Goal: Information Seeking & Learning: Learn about a topic

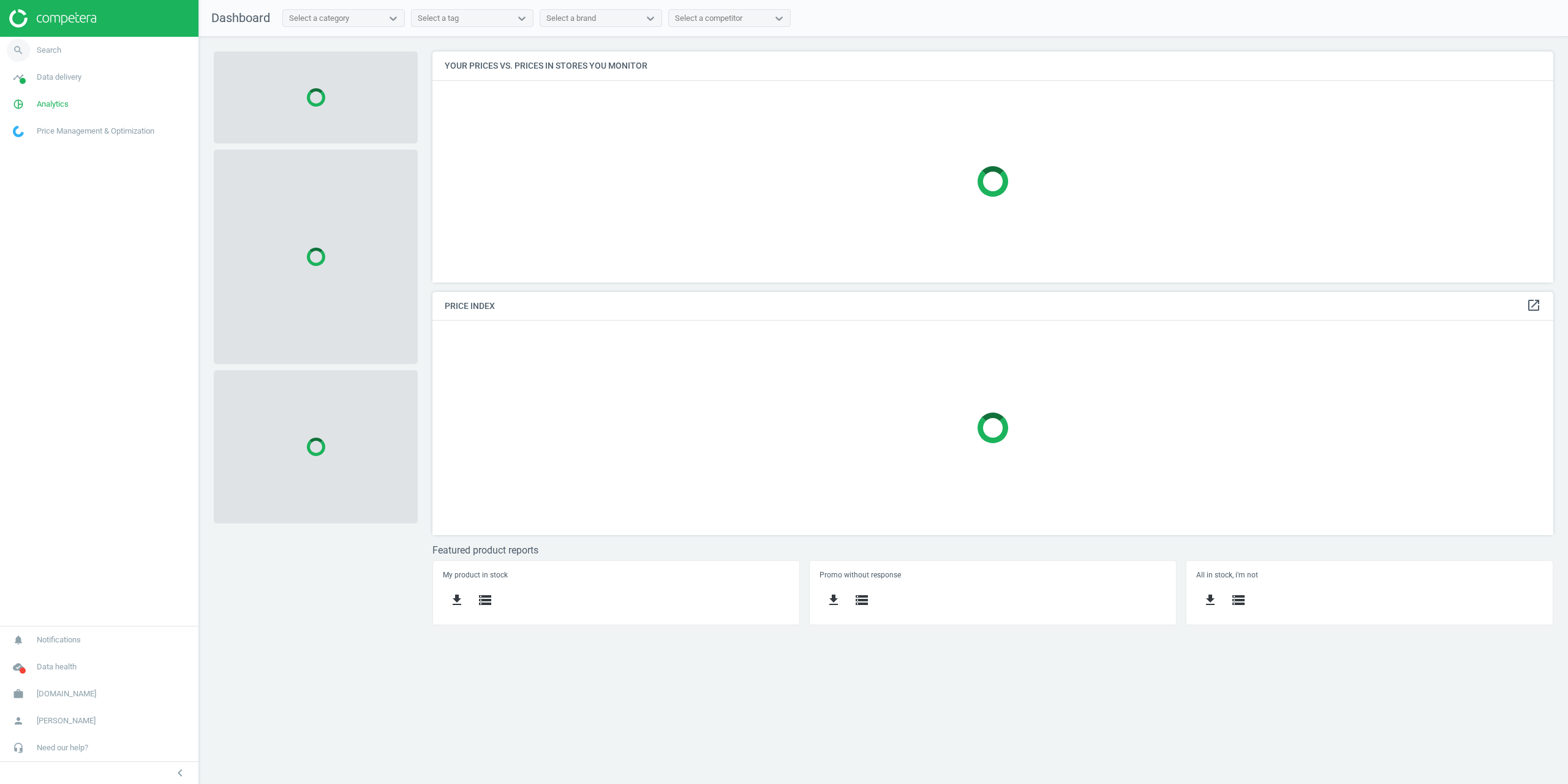
scroll to position [250, 1140]
click at [45, 43] on link "search Search" at bounding box center [99, 50] width 198 height 27
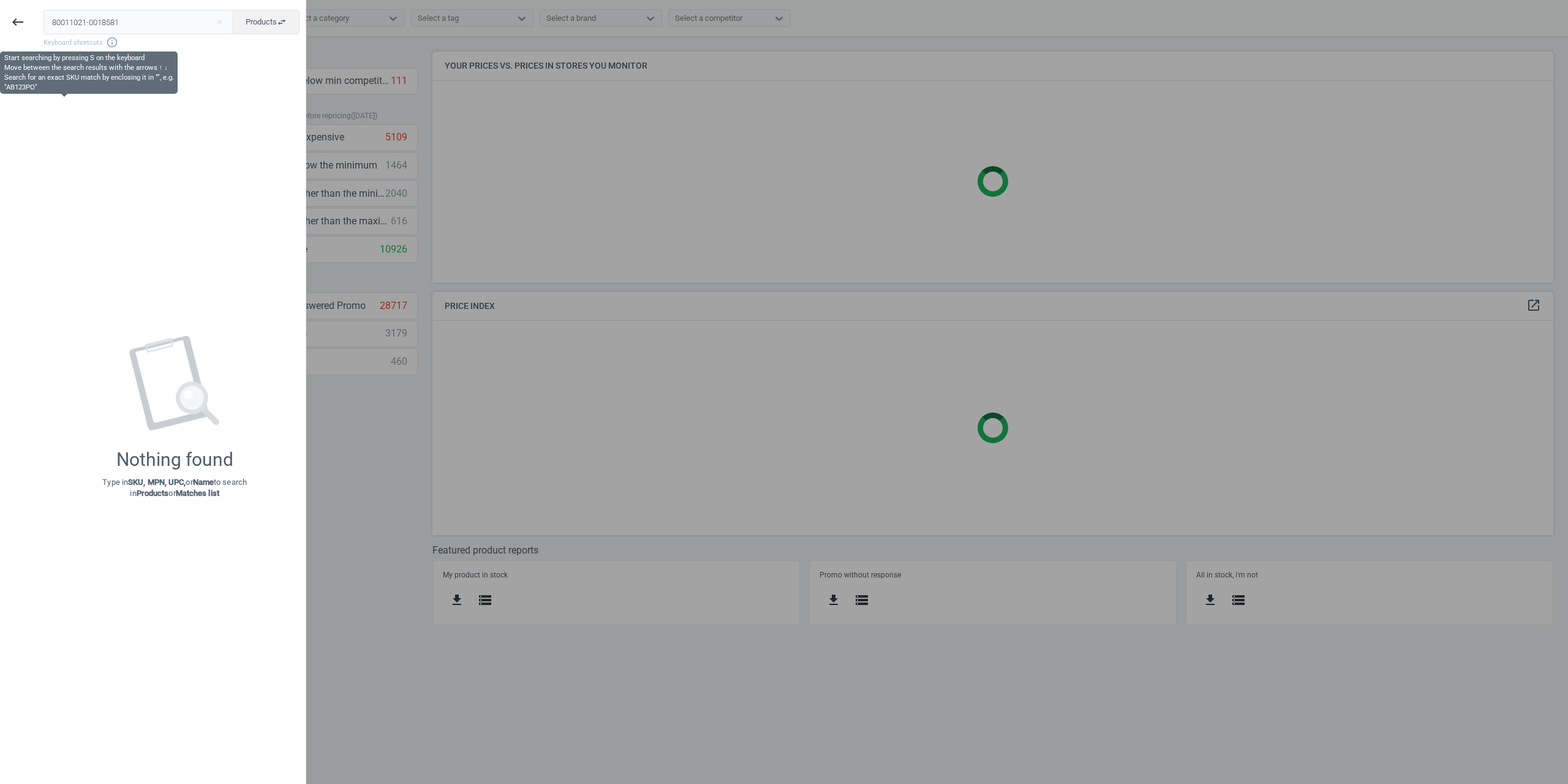
type input "80011021-0018581"
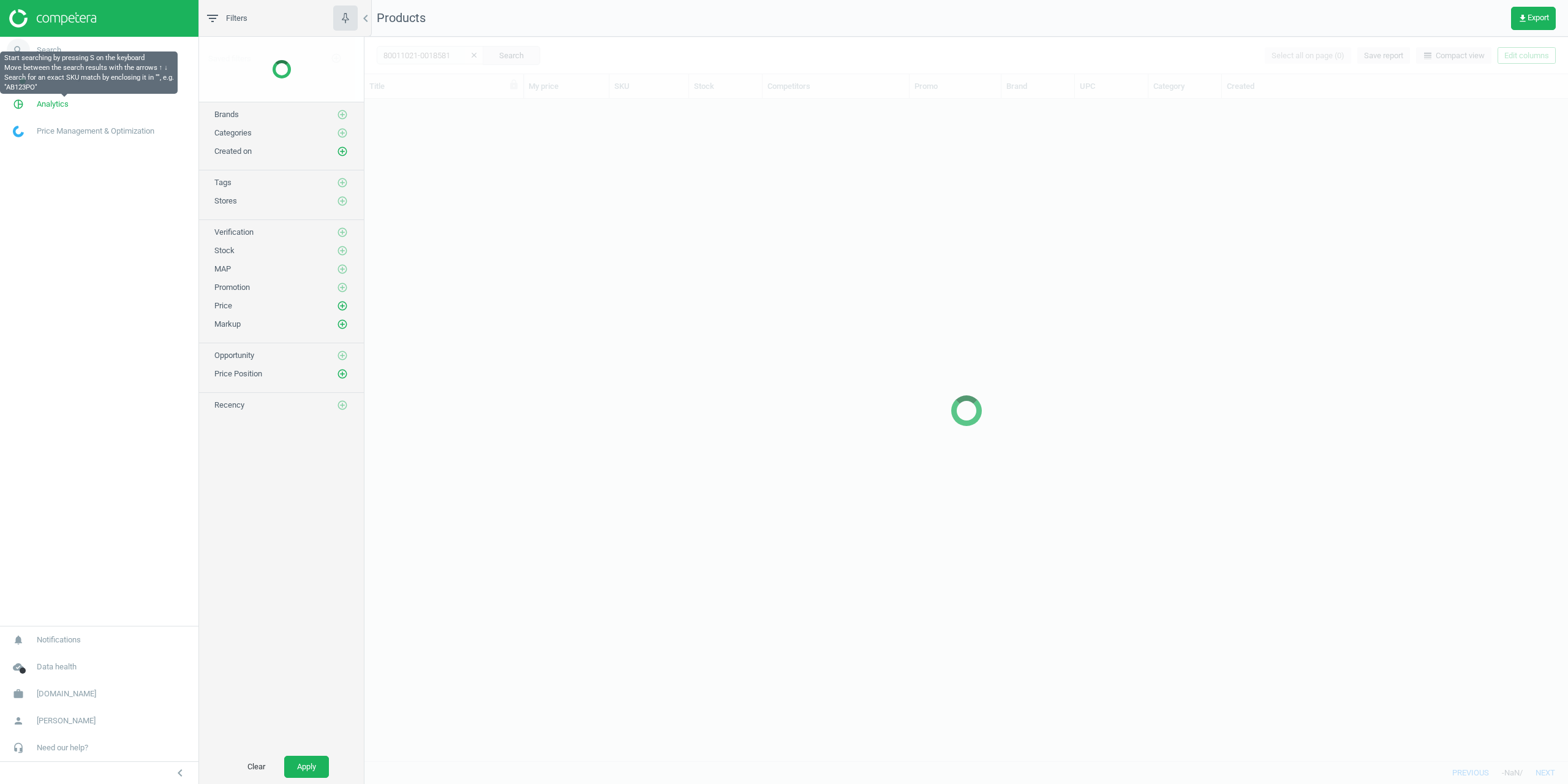
scroll to position [653, 1195]
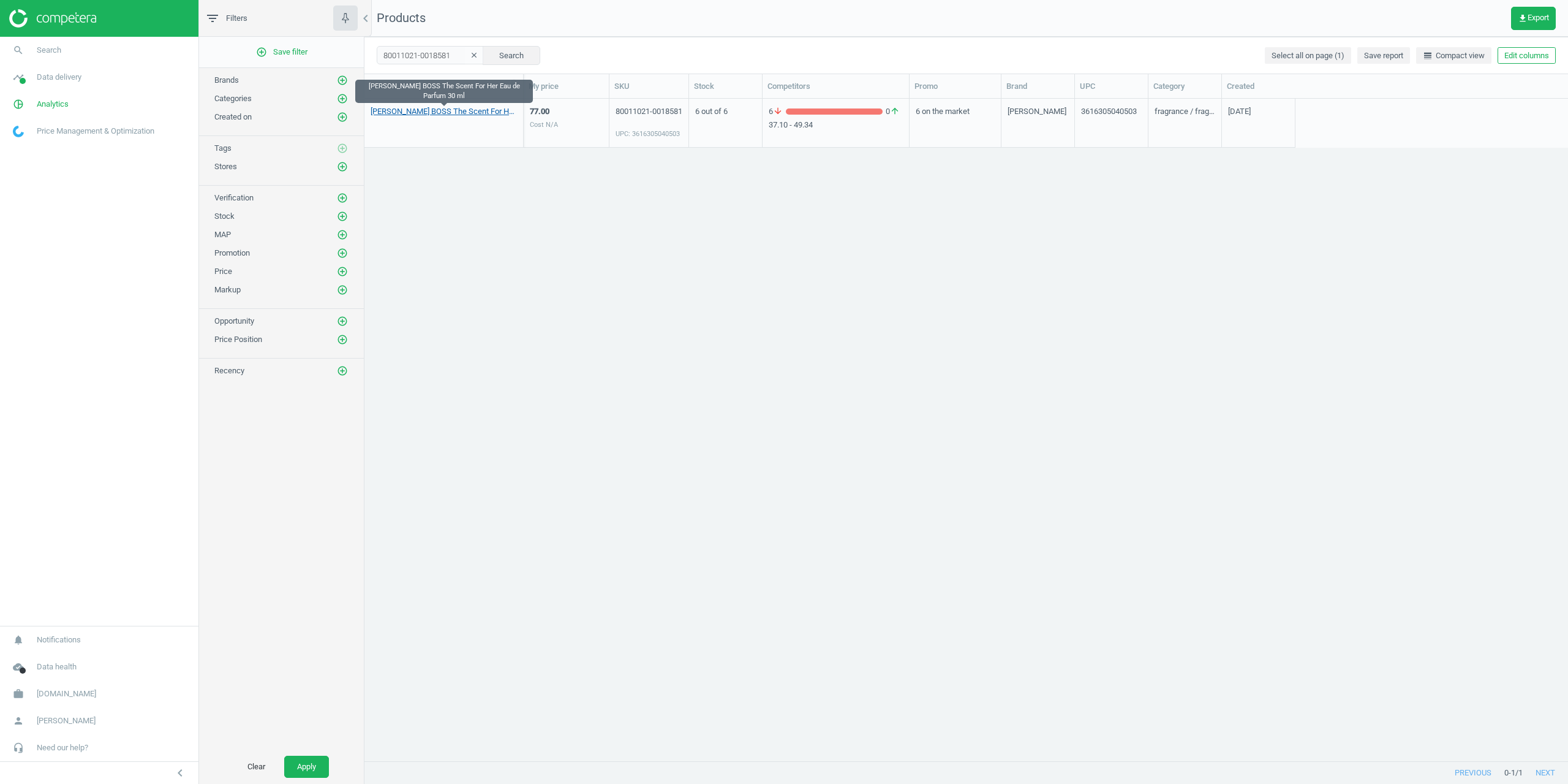
click at [405, 113] on link "[PERSON_NAME] BOSS The Scent For Her Eau de Parfum 30 ml" at bounding box center [444, 111] width 147 height 11
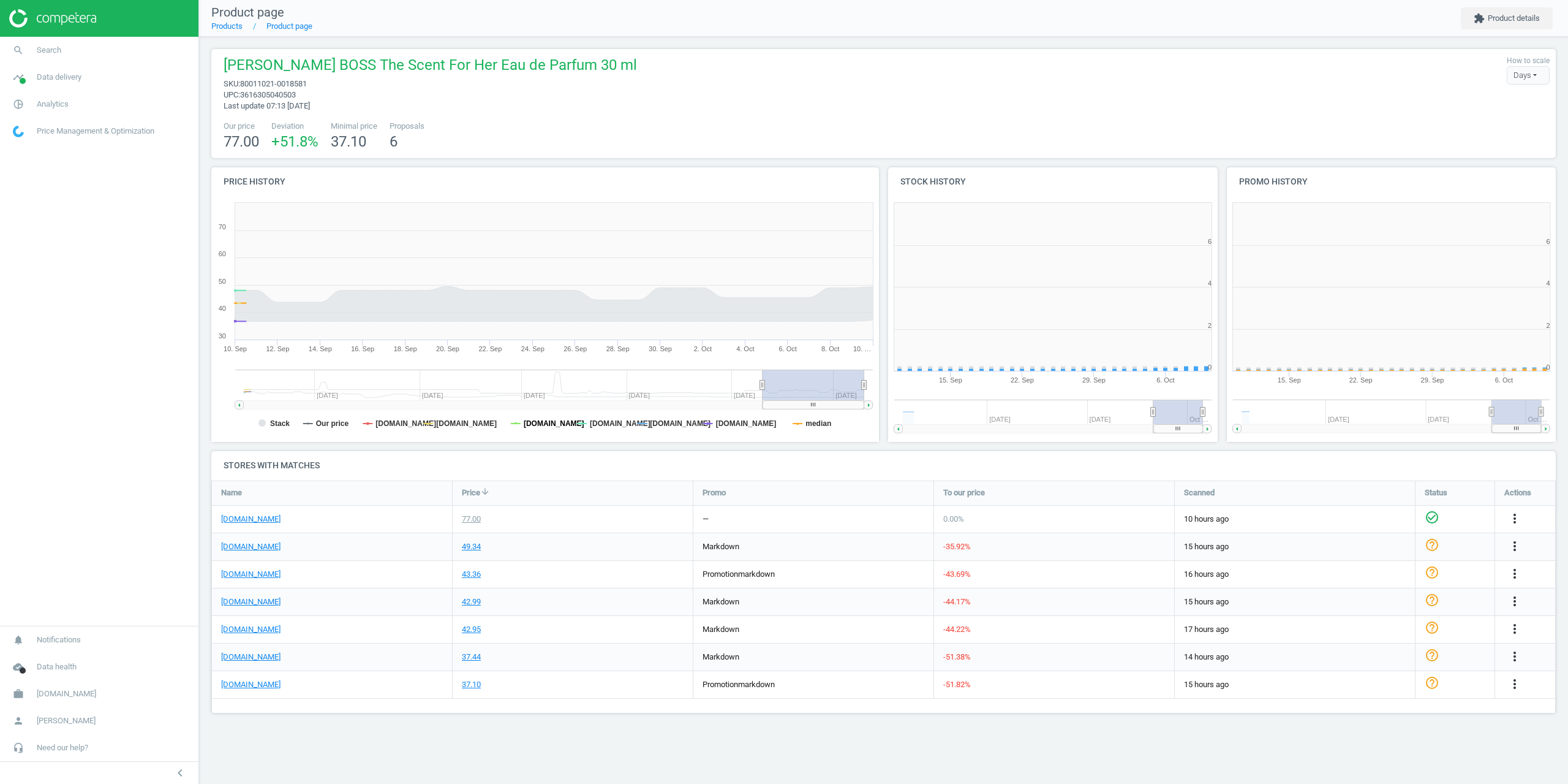
scroll to position [264, 348]
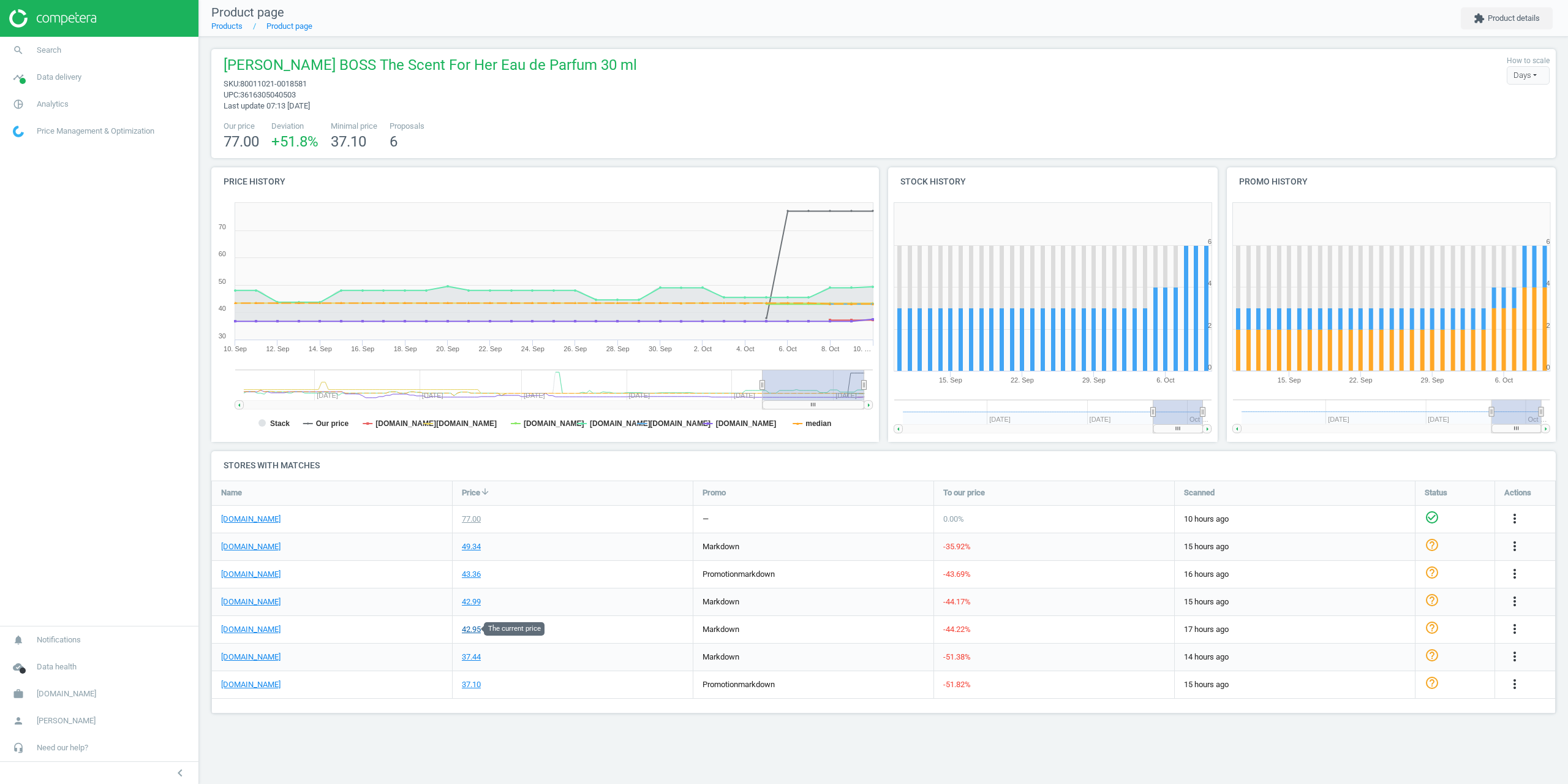
click at [465, 629] on div "42.95" at bounding box center [471, 629] width 19 height 11
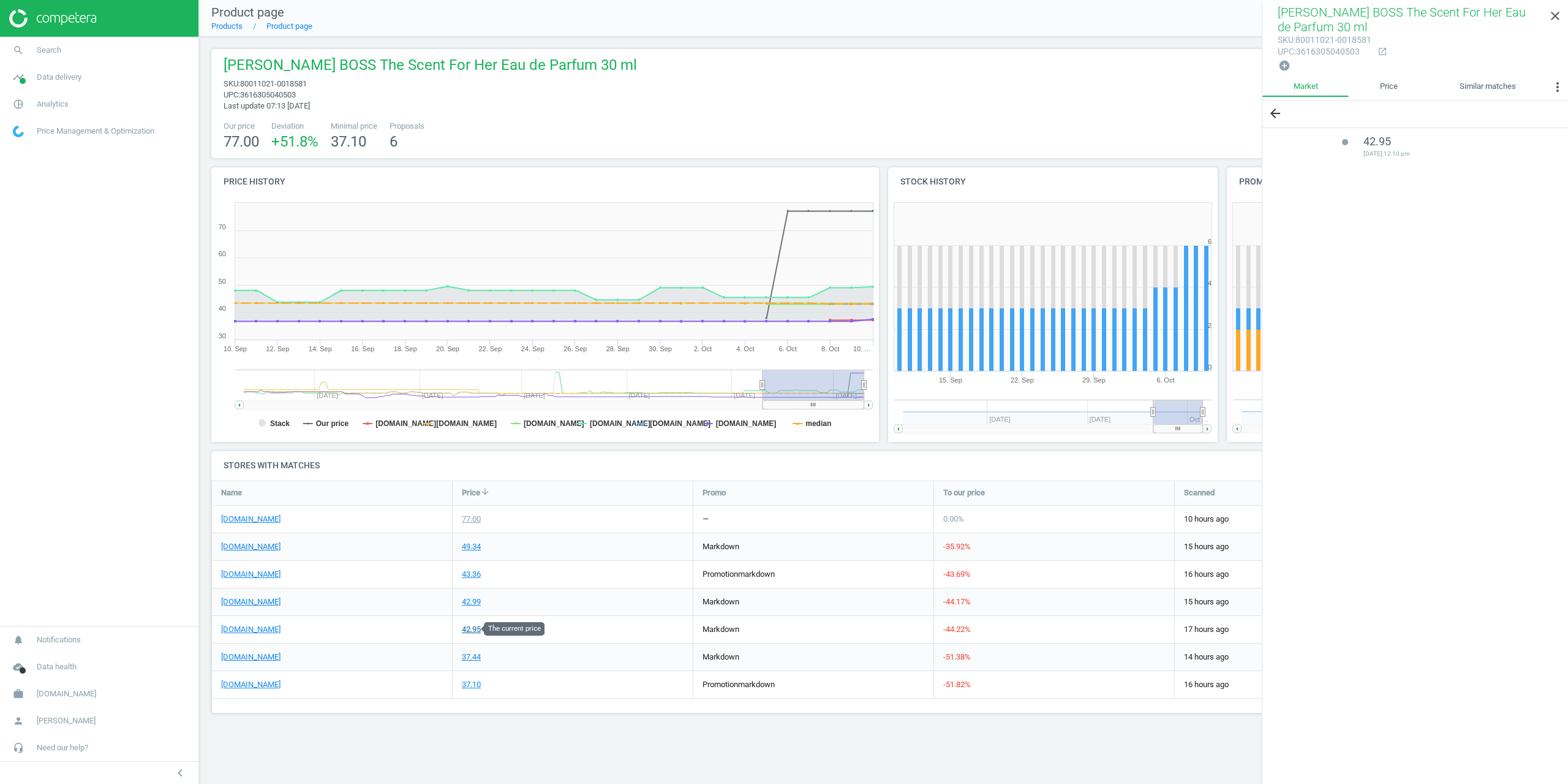
click at [469, 628] on div "42.95" at bounding box center [471, 629] width 19 height 11
click at [471, 604] on div "42.99" at bounding box center [471, 601] width 19 height 11
click at [471, 639] on div "42.95" at bounding box center [572, 629] width 240 height 27
click at [472, 601] on div "42.99" at bounding box center [471, 601] width 19 height 11
click at [471, 633] on div "42.95" at bounding box center [471, 629] width 19 height 11
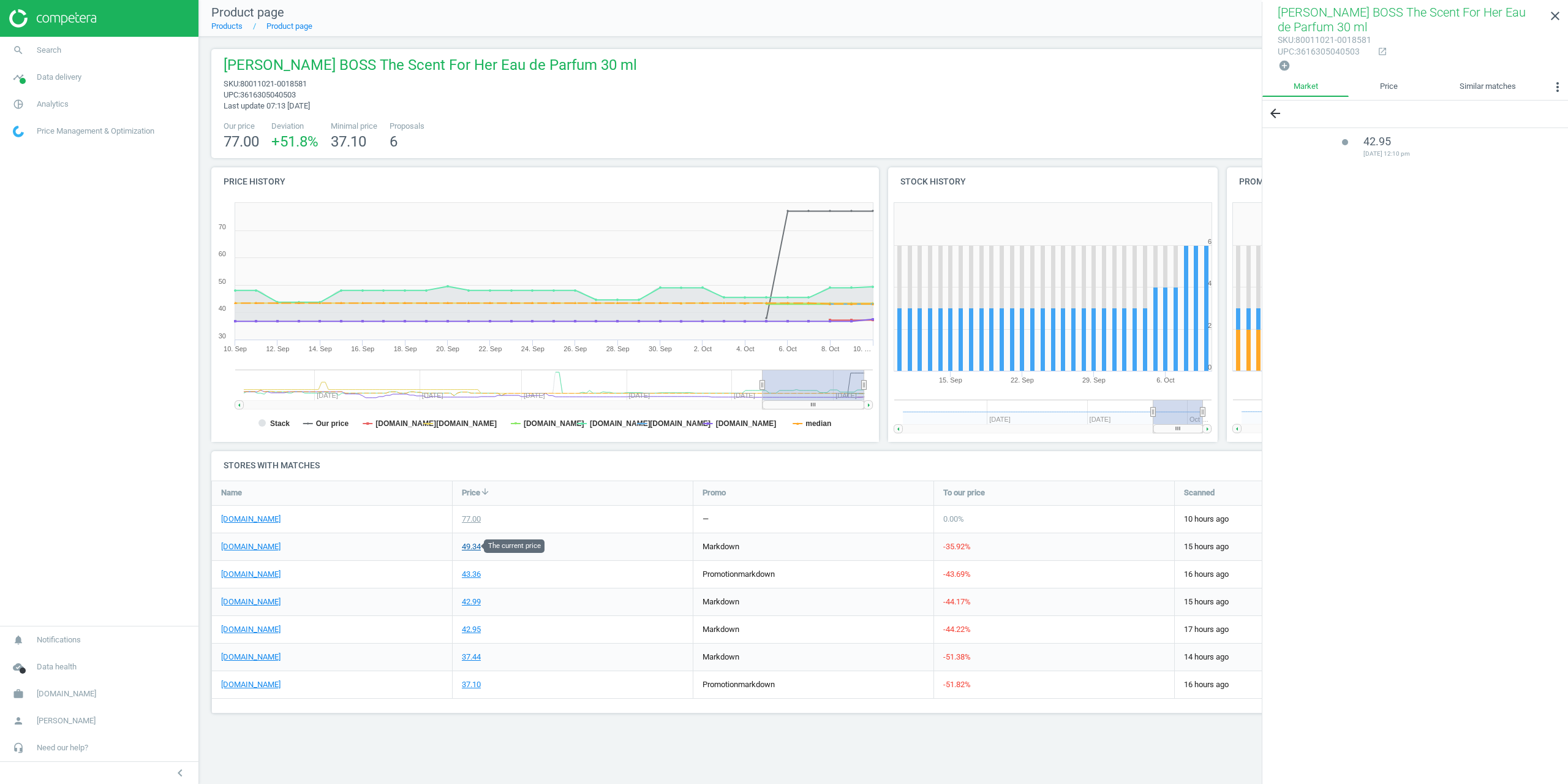
click at [474, 549] on div "49.34" at bounding box center [471, 546] width 19 height 11
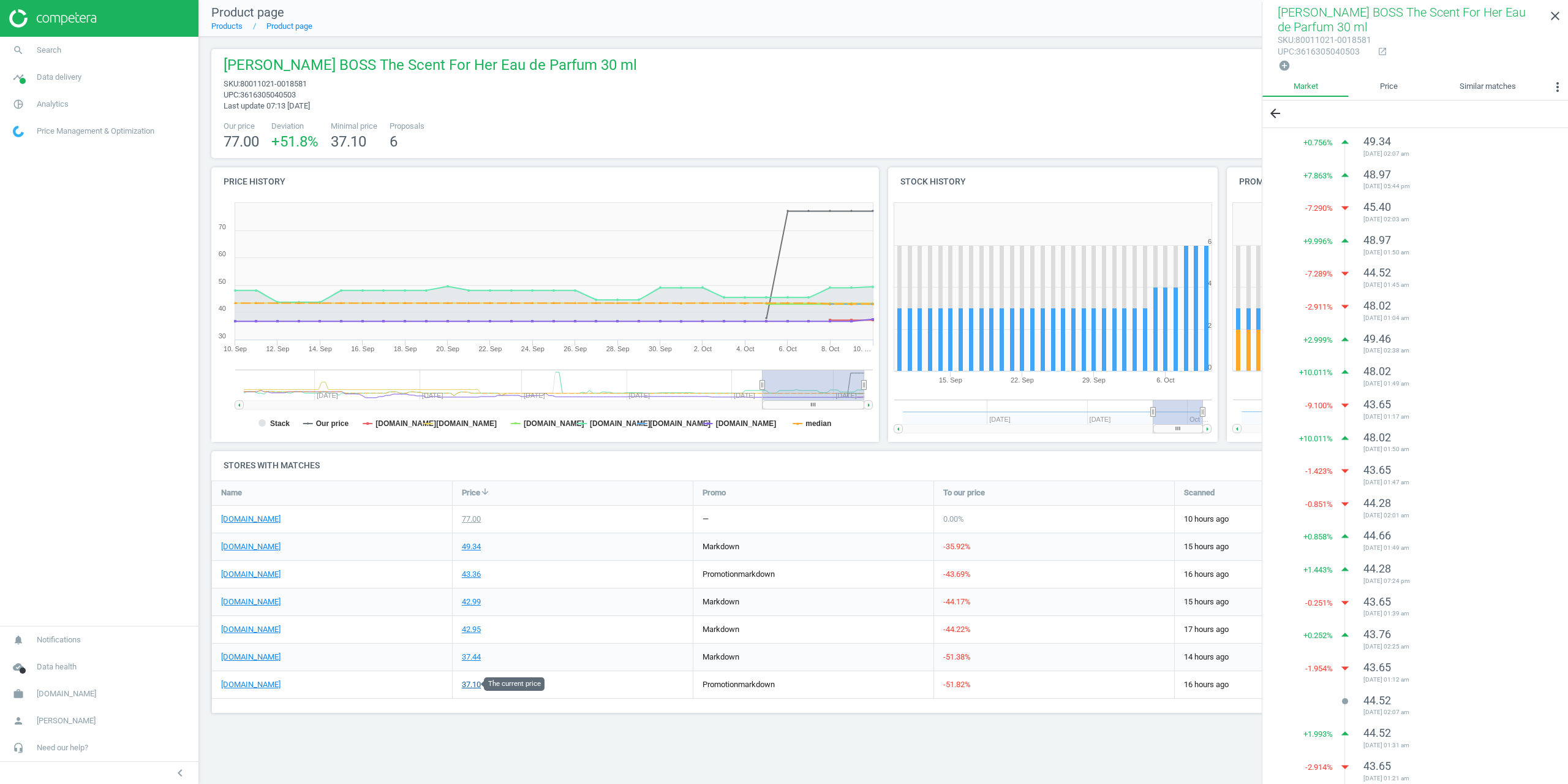
click at [468, 684] on div "37.10" at bounding box center [471, 684] width 19 height 11
